Goal: Navigation & Orientation: Find specific page/section

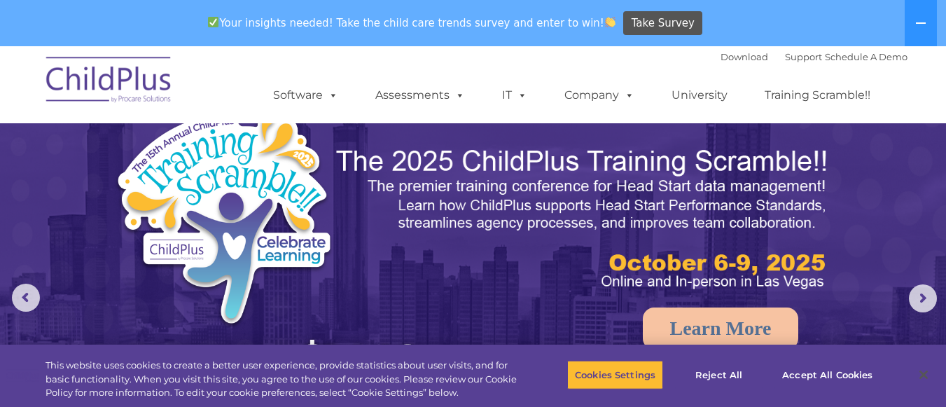
click at [90, 85] on img at bounding box center [109, 82] width 140 height 70
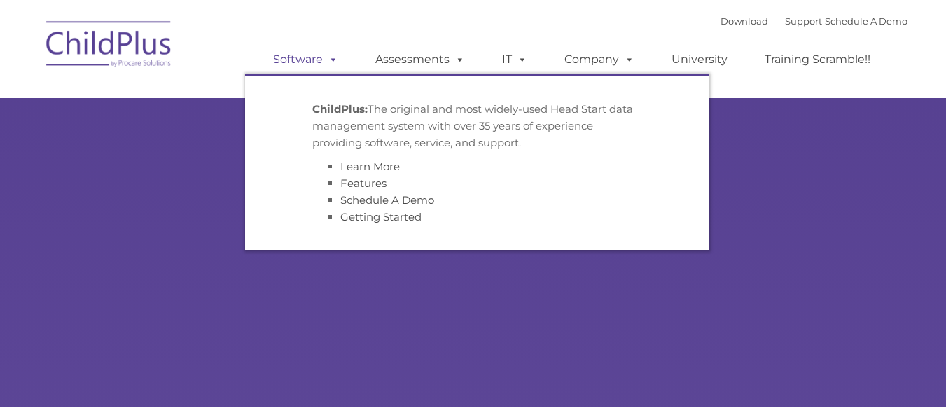
type input ""
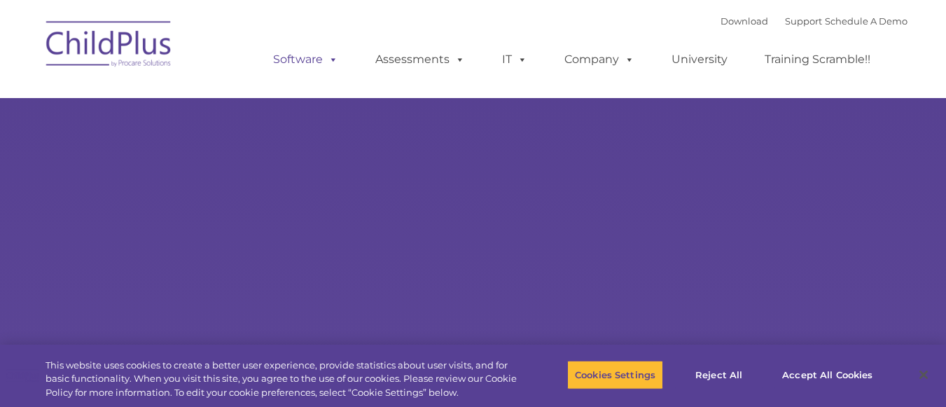
select select "MEDIUM"
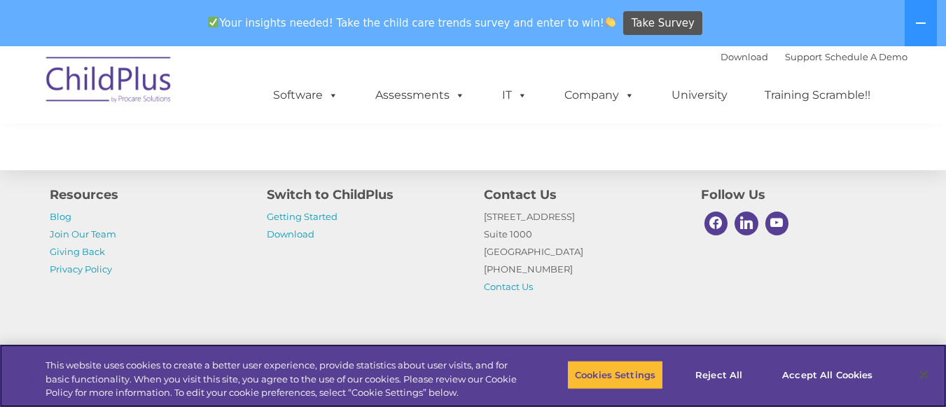
scroll to position [1707, 0]
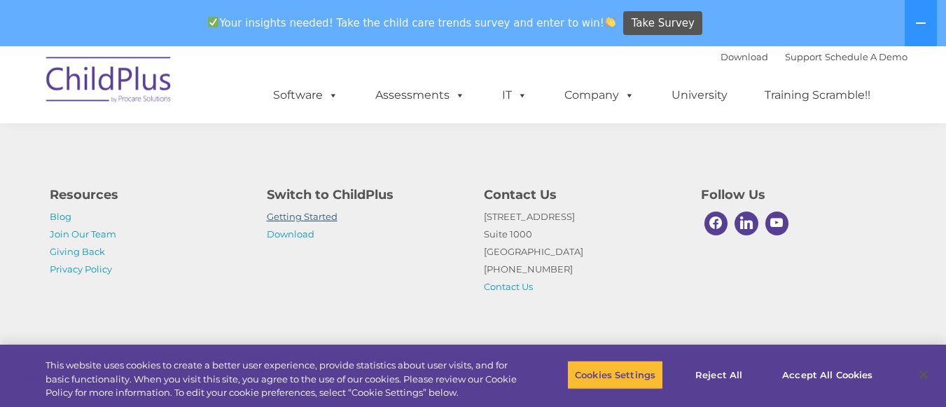
click at [331, 212] on link "Getting Started" at bounding box center [302, 216] width 71 height 11
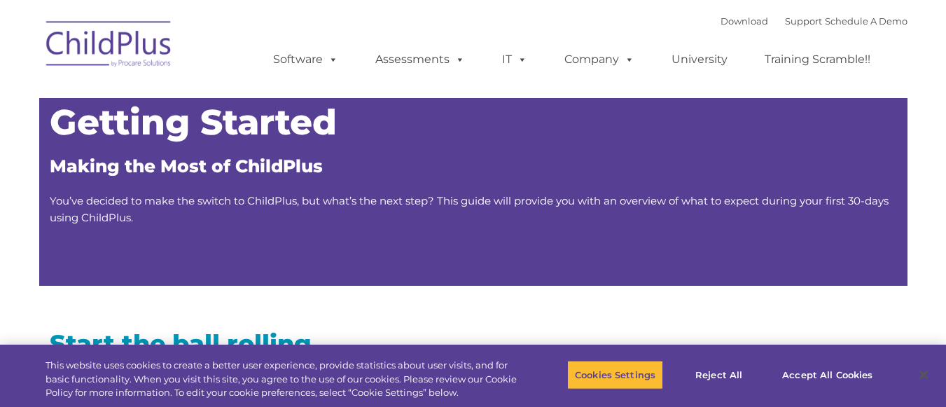
type input ""
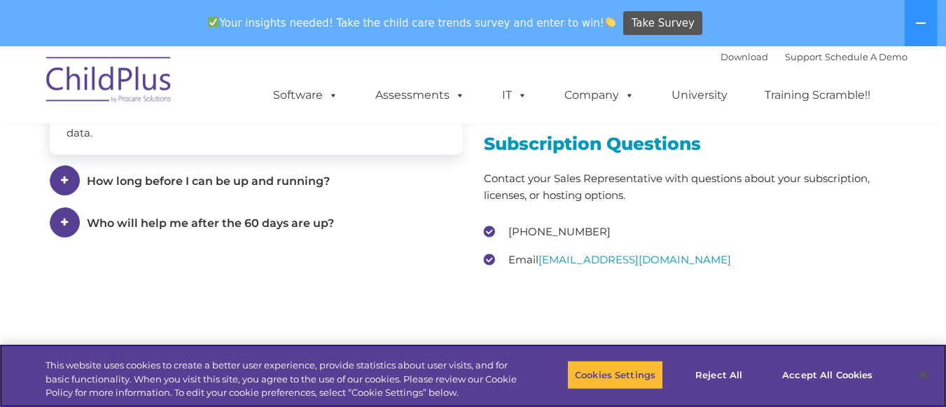
scroll to position [2341, 0]
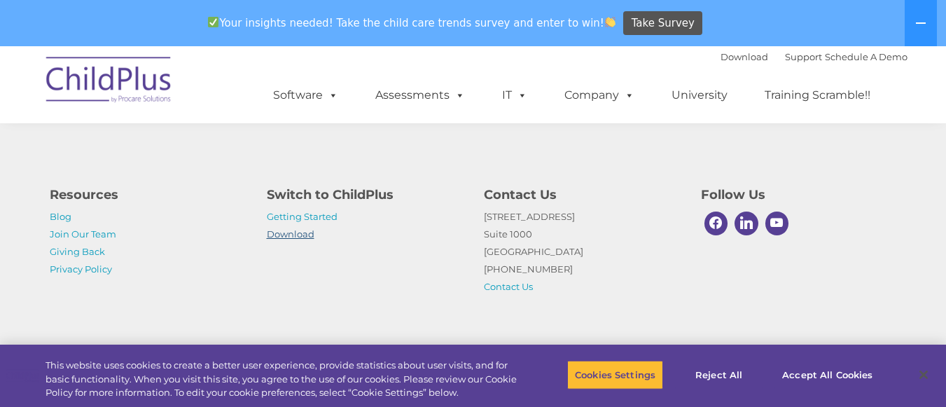
click at [310, 229] on link "Download" at bounding box center [291, 233] width 48 height 11
